Goal: Use online tool/utility: Use online tool/utility

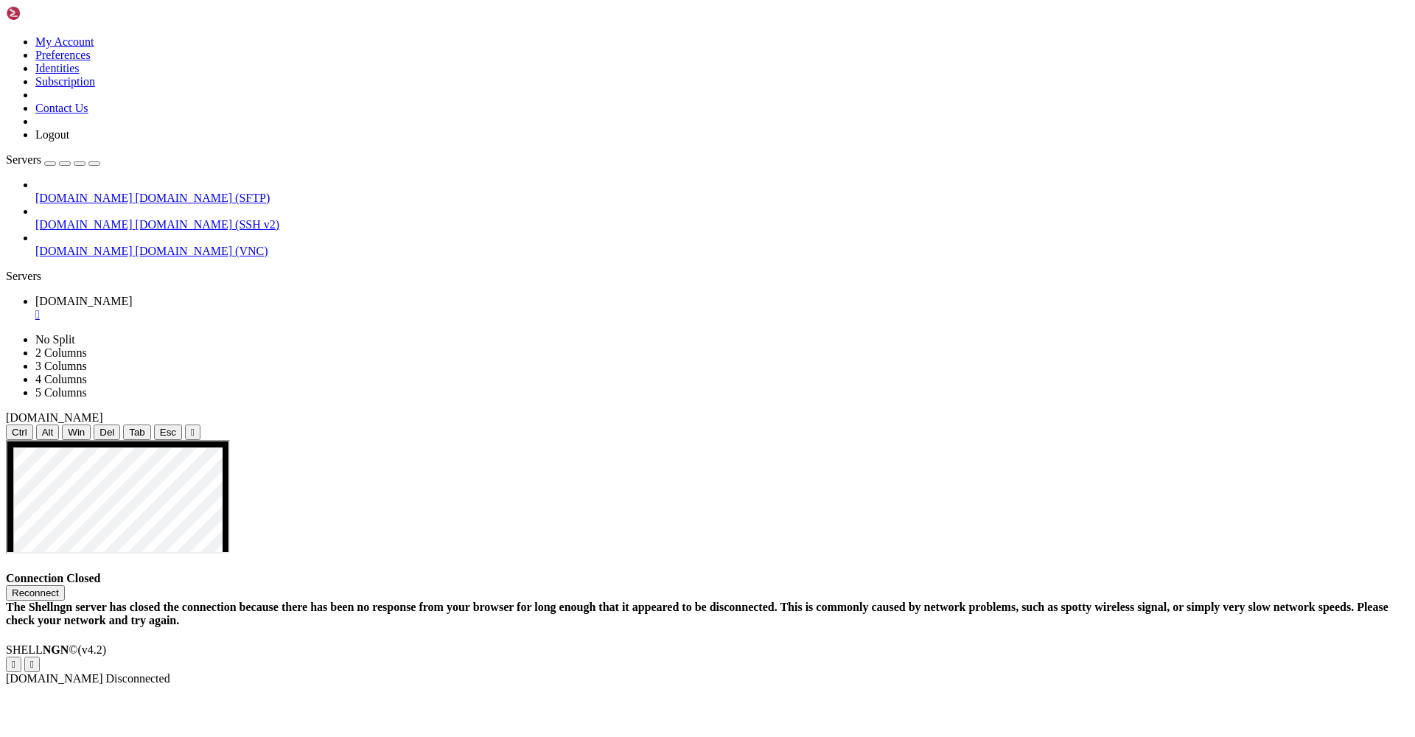
click at [65, 585] on button "Reconnect" at bounding box center [35, 592] width 59 height 15
